Goal: Information Seeking & Learning: Learn about a topic

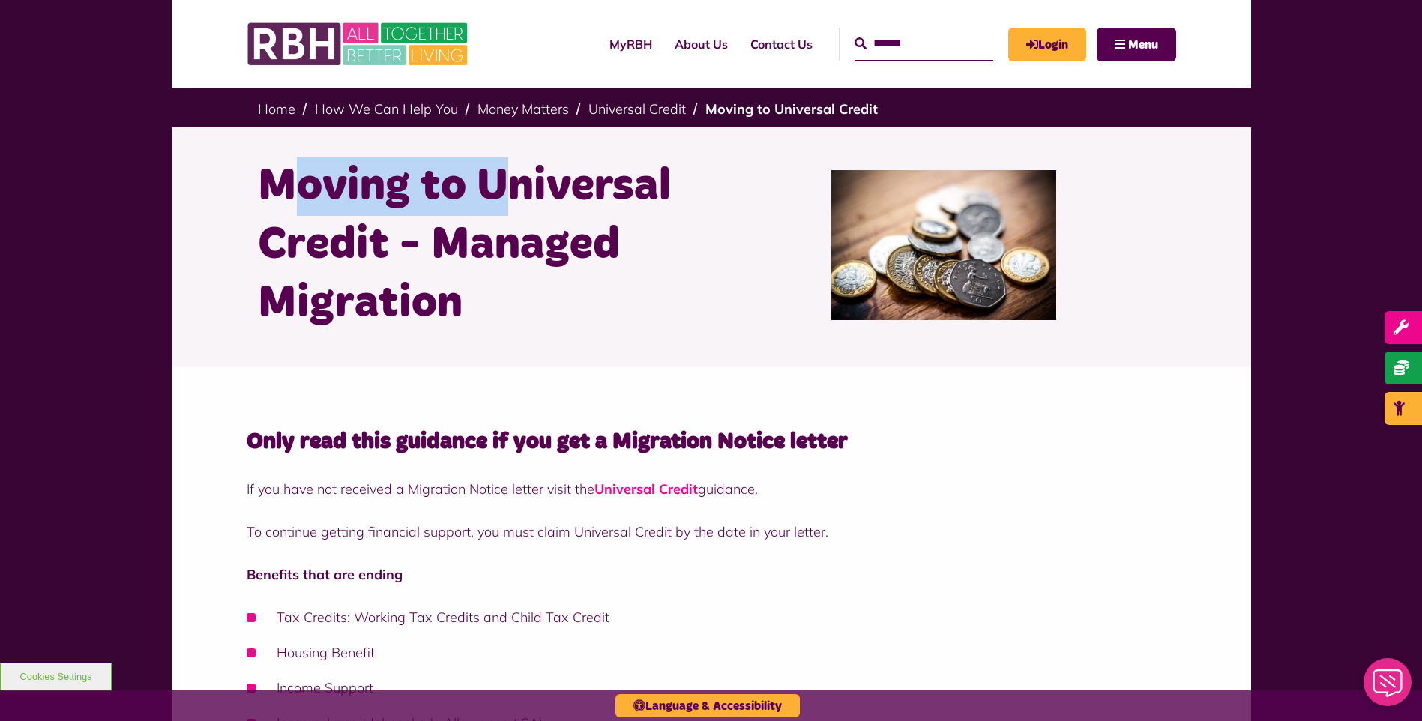
drag, startPoint x: 292, startPoint y: 181, endPoint x: 511, endPoint y: 196, distance: 218.7
click at [511, 196] on h1 "Moving to Universal Credit - Managed Migration" at bounding box center [479, 244] width 442 height 175
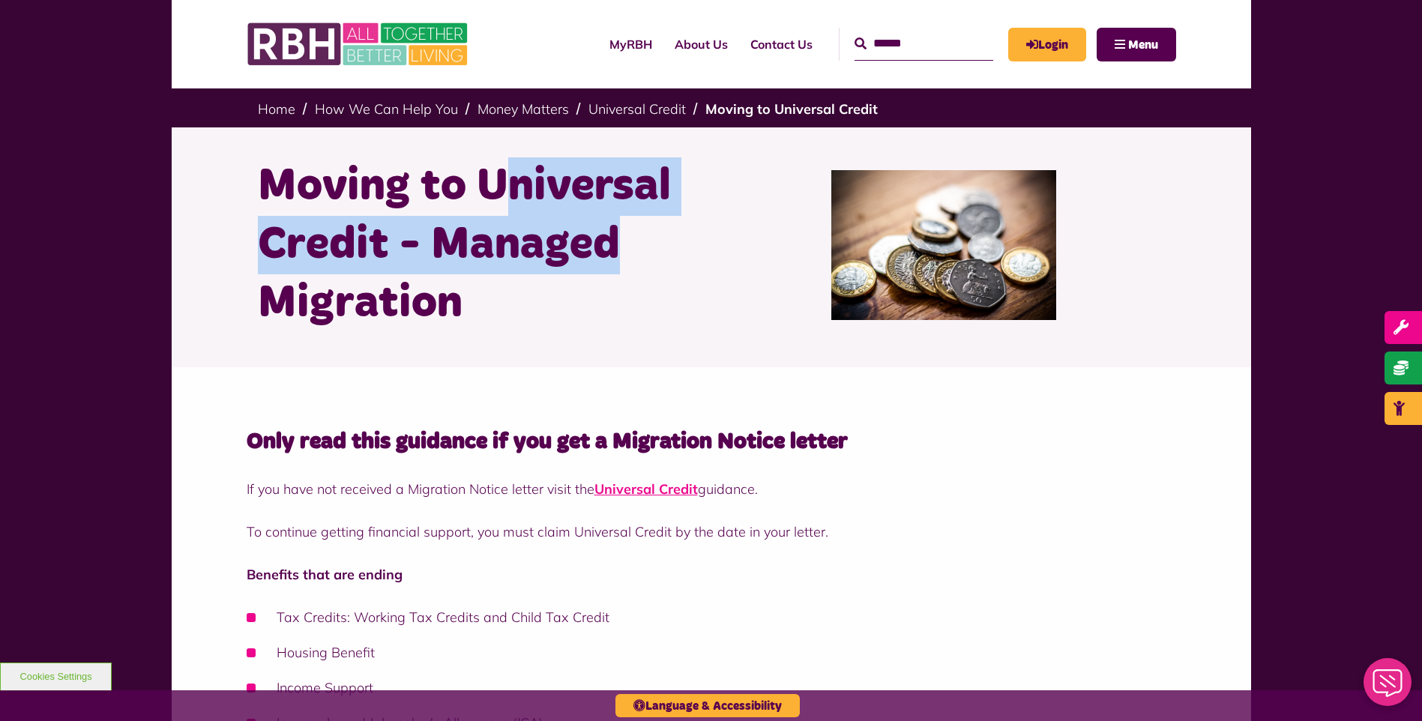
drag, startPoint x: 611, startPoint y: 205, endPoint x: 606, endPoint y: 256, distance: 52.0
click at [606, 256] on h1 "Moving to Universal Credit - Managed Migration" at bounding box center [479, 244] width 442 height 175
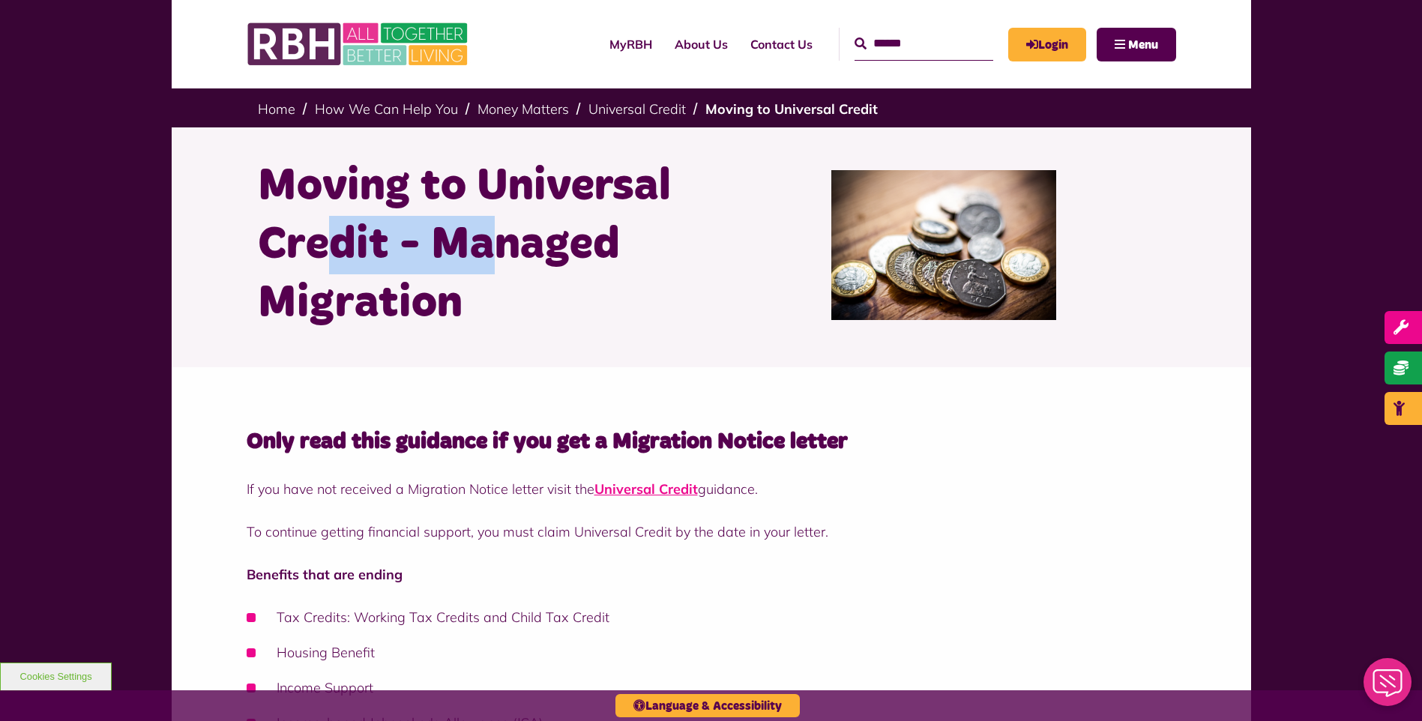
drag, startPoint x: 469, startPoint y: 251, endPoint x: 332, endPoint y: 224, distance: 139.8
click at [332, 224] on h1 "Moving to Universal Credit - Managed Migration" at bounding box center [479, 244] width 442 height 175
drag, startPoint x: 332, startPoint y: 224, endPoint x: 324, endPoint y: 213, distance: 13.9
click at [332, 224] on h1 "Moving to Universal Credit - Managed Migration" at bounding box center [479, 244] width 442 height 175
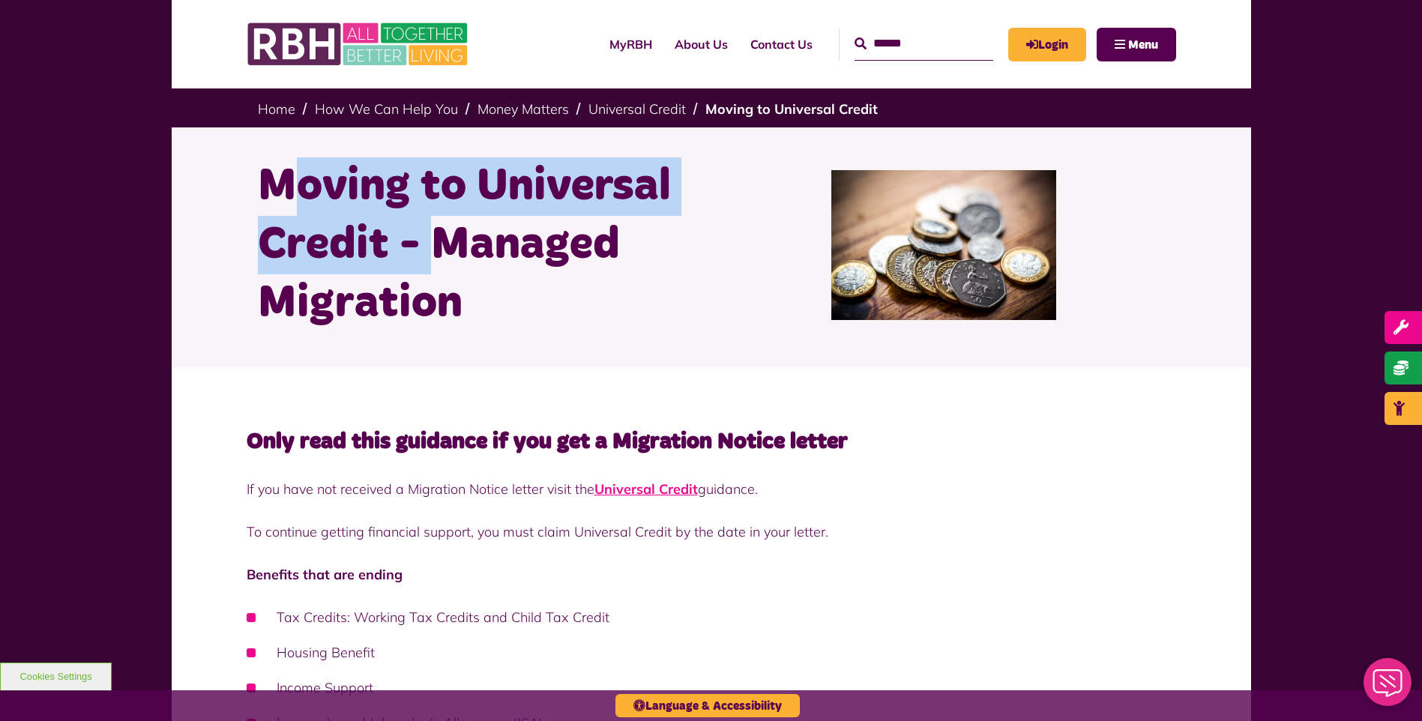
drag, startPoint x: 407, startPoint y: 224, endPoint x: 443, endPoint y: 247, distance: 42.8
click at [443, 247] on h1 "Moving to Universal Credit - Managed Migration" at bounding box center [479, 244] width 442 height 175
click at [440, 247] on h1 "Moving to Universal Credit - Managed Migration" at bounding box center [479, 244] width 442 height 175
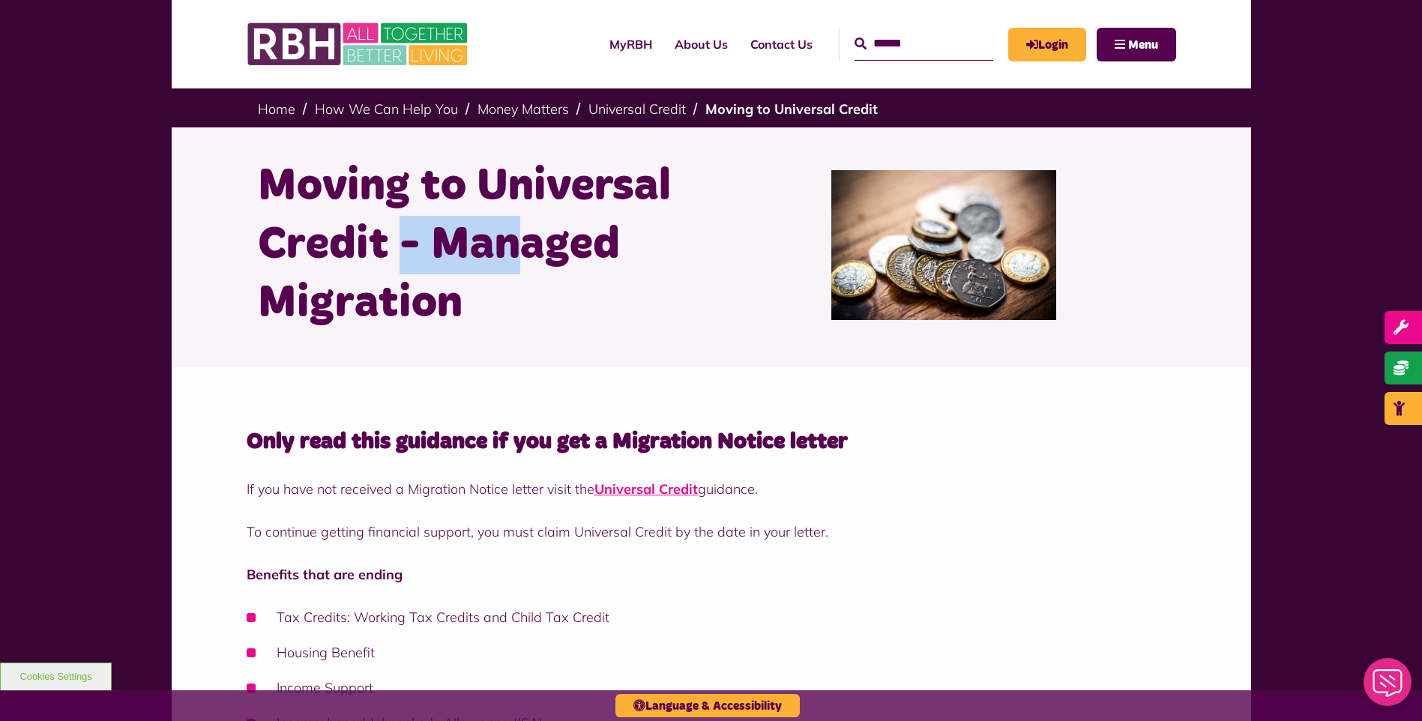
drag, startPoint x: 457, startPoint y: 252, endPoint x: 406, endPoint y: 249, distance: 51.1
click at [406, 249] on h1 "Moving to Universal Credit - Managed Migration" at bounding box center [479, 244] width 442 height 175
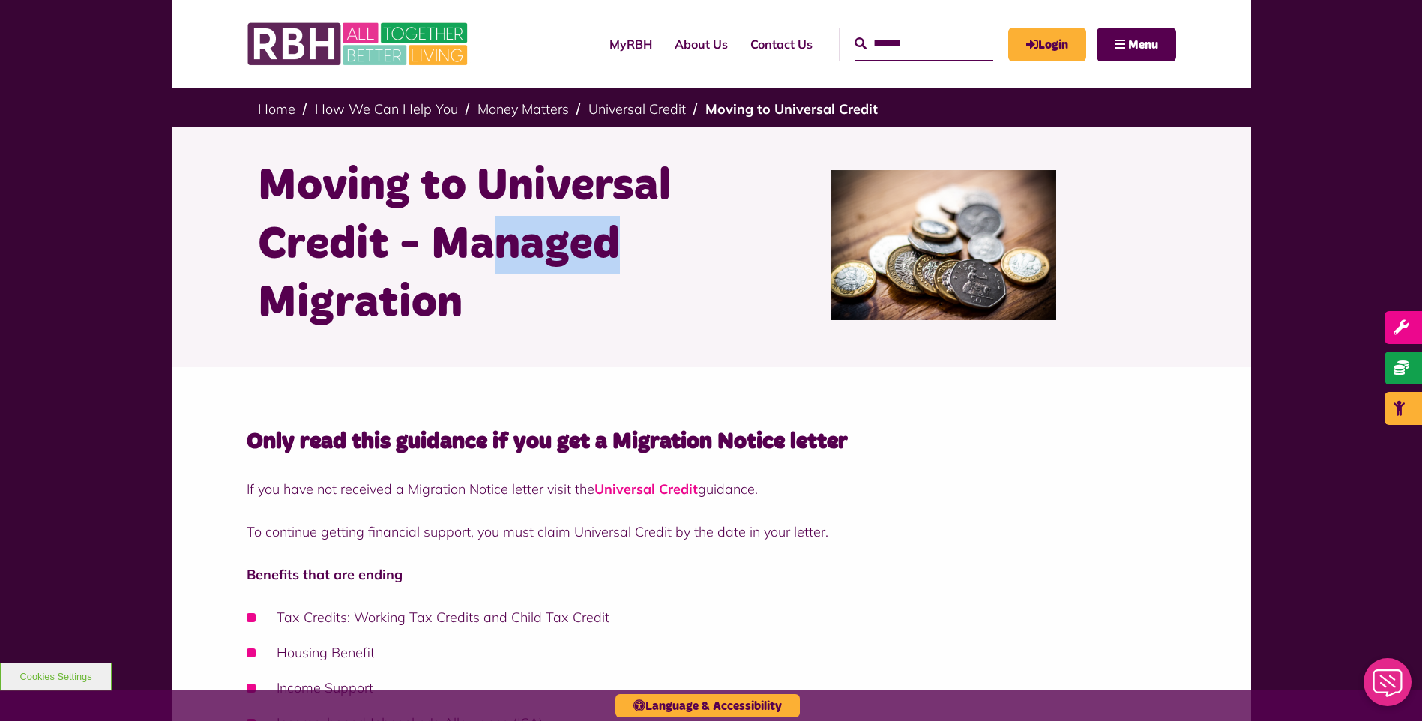
drag, startPoint x: 483, startPoint y: 248, endPoint x: 611, endPoint y: 262, distance: 128.9
click at [611, 262] on h1 "Moving to Universal Credit - Managed Migration" at bounding box center [479, 244] width 442 height 175
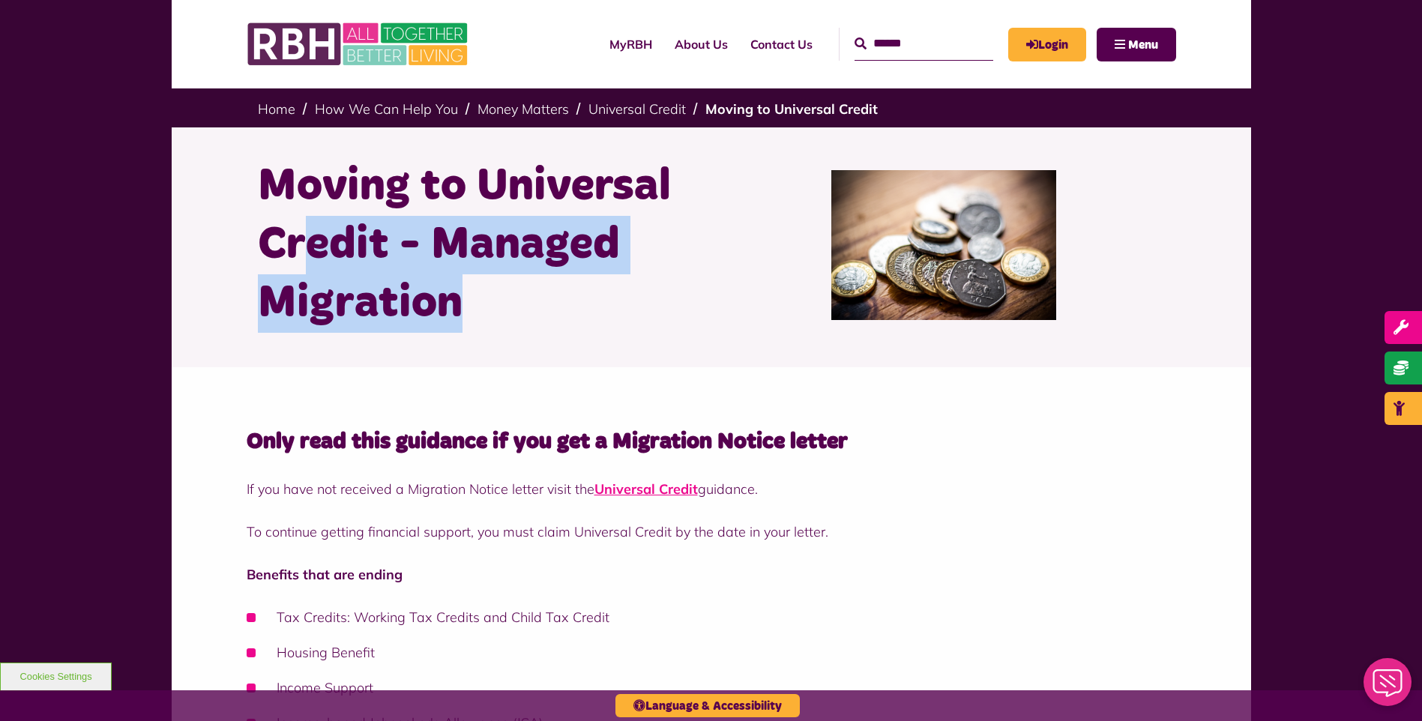
drag, startPoint x: 477, startPoint y: 298, endPoint x: 304, endPoint y: 220, distance: 189.5
click at [304, 220] on h1 "Moving to Universal Credit - Managed Migration" at bounding box center [479, 244] width 442 height 175
